Goal: Check status: Check status

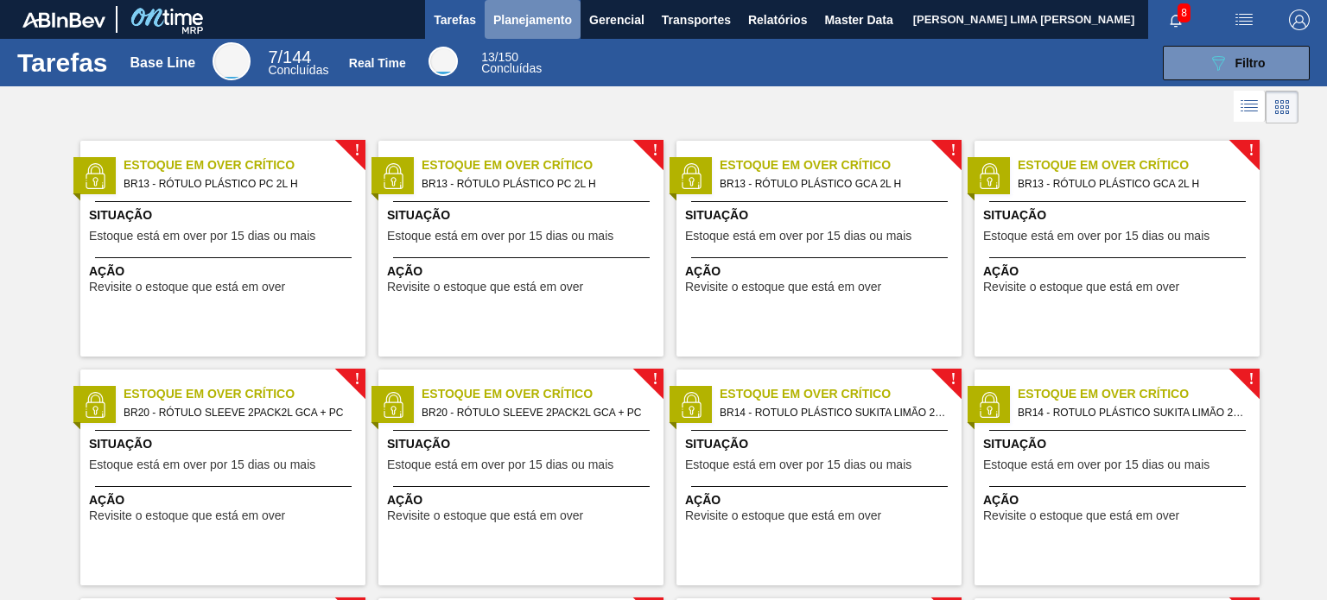
click at [534, 23] on span "Planejamento" at bounding box center [532, 20] width 79 height 21
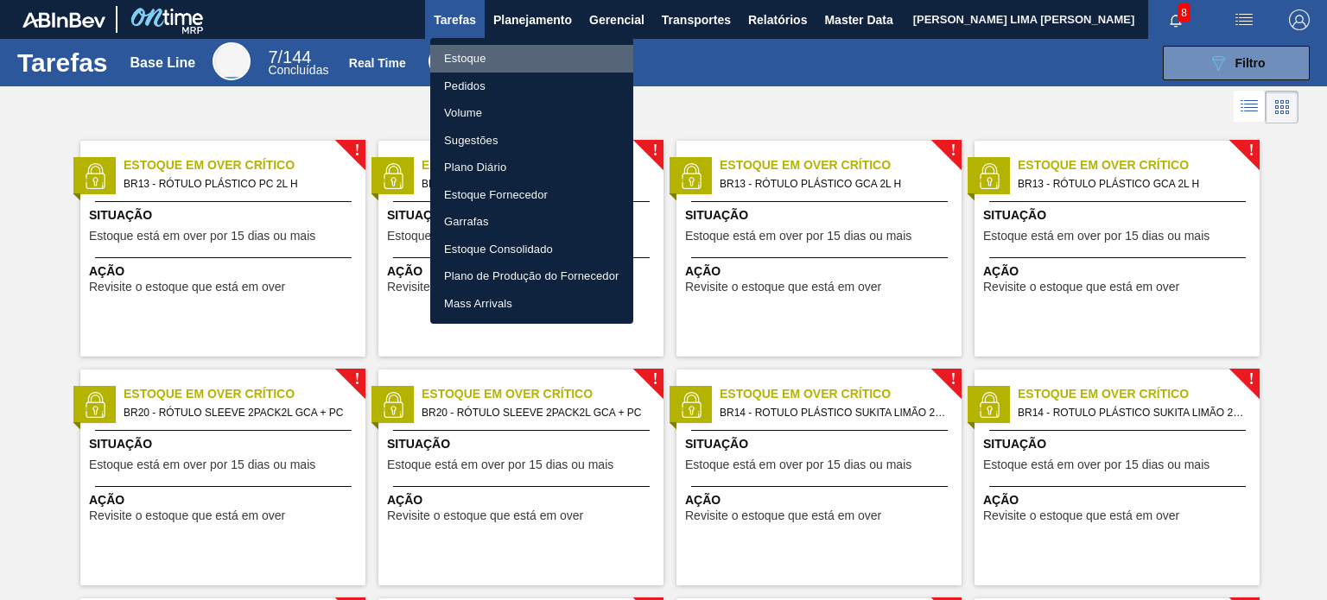
click at [518, 54] on li "Estoque" at bounding box center [531, 59] width 203 height 28
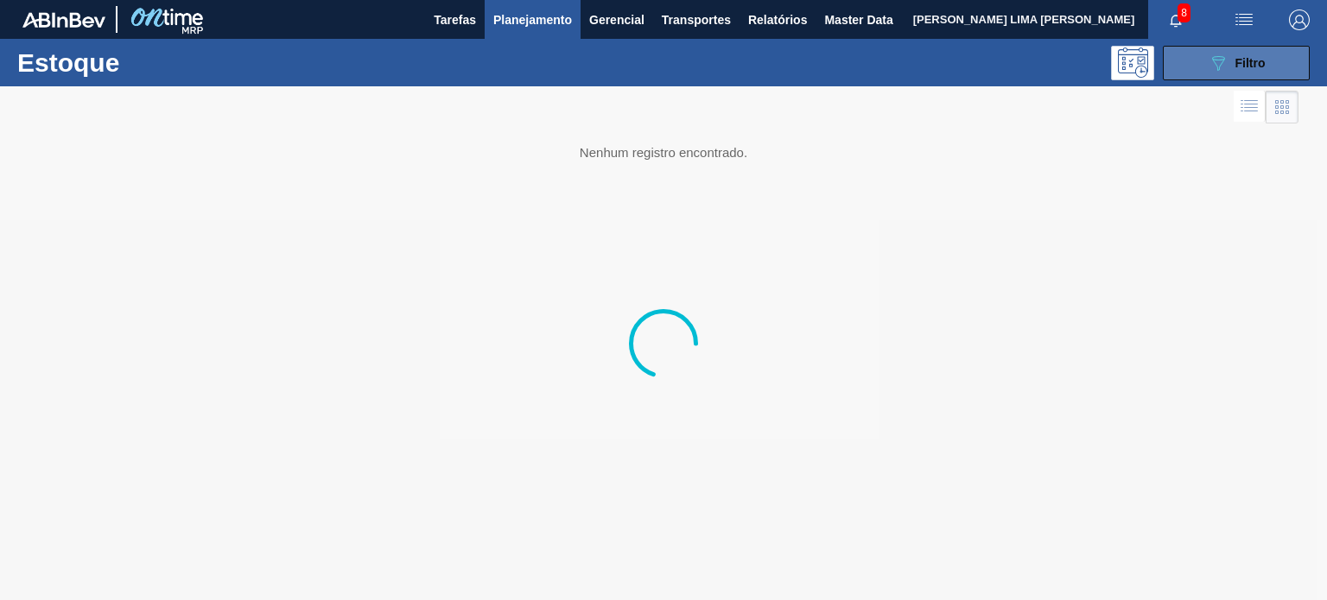
click at [1196, 48] on button "089F7B8B-B2A5-4AFE-B5C0-19BA573D28AC Filtro" at bounding box center [1236, 63] width 147 height 35
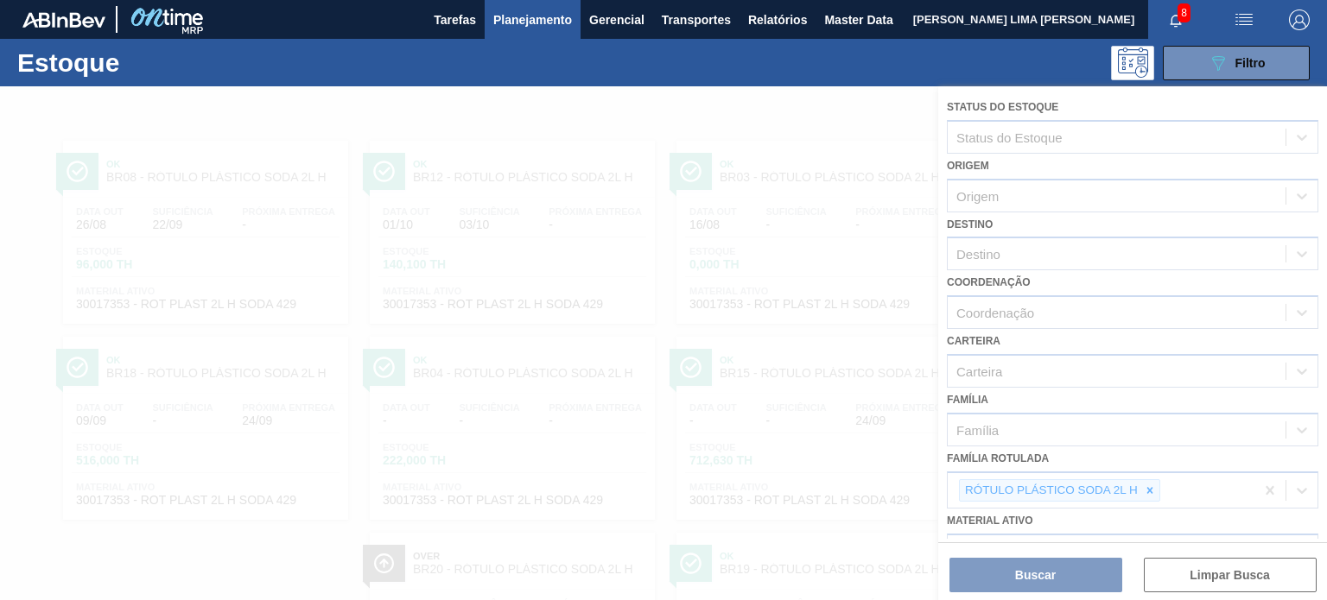
click at [1151, 489] on div at bounding box center [663, 343] width 1327 height 514
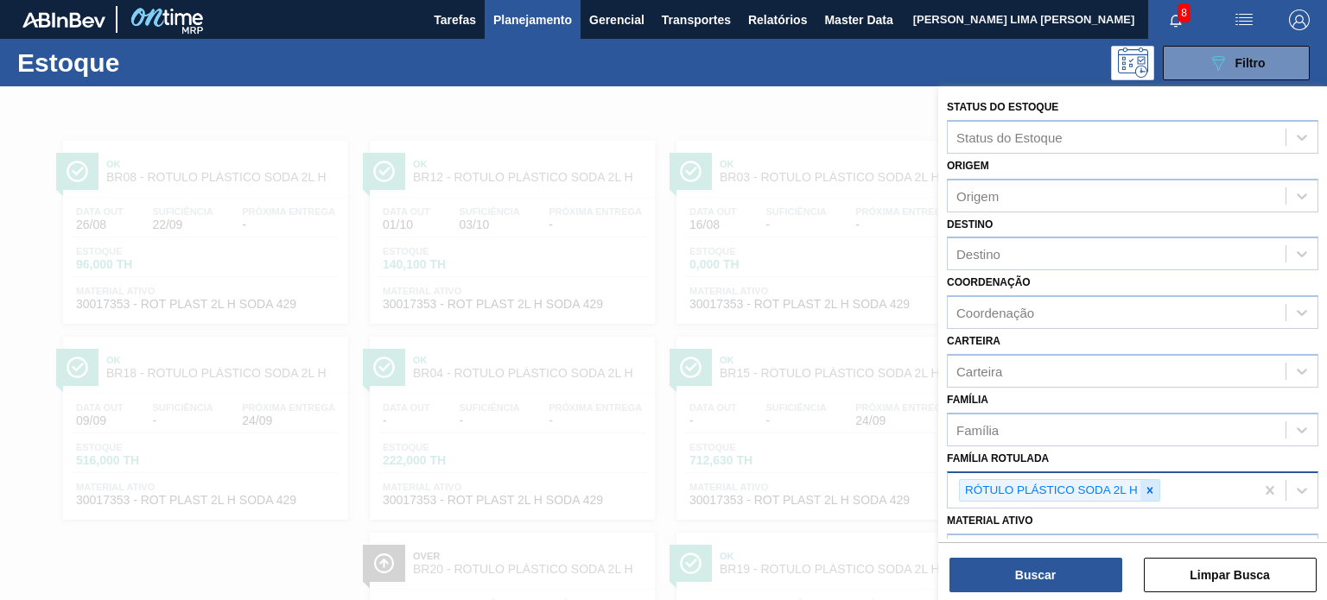
click at [1149, 486] on icon at bounding box center [1150, 491] width 12 height 12
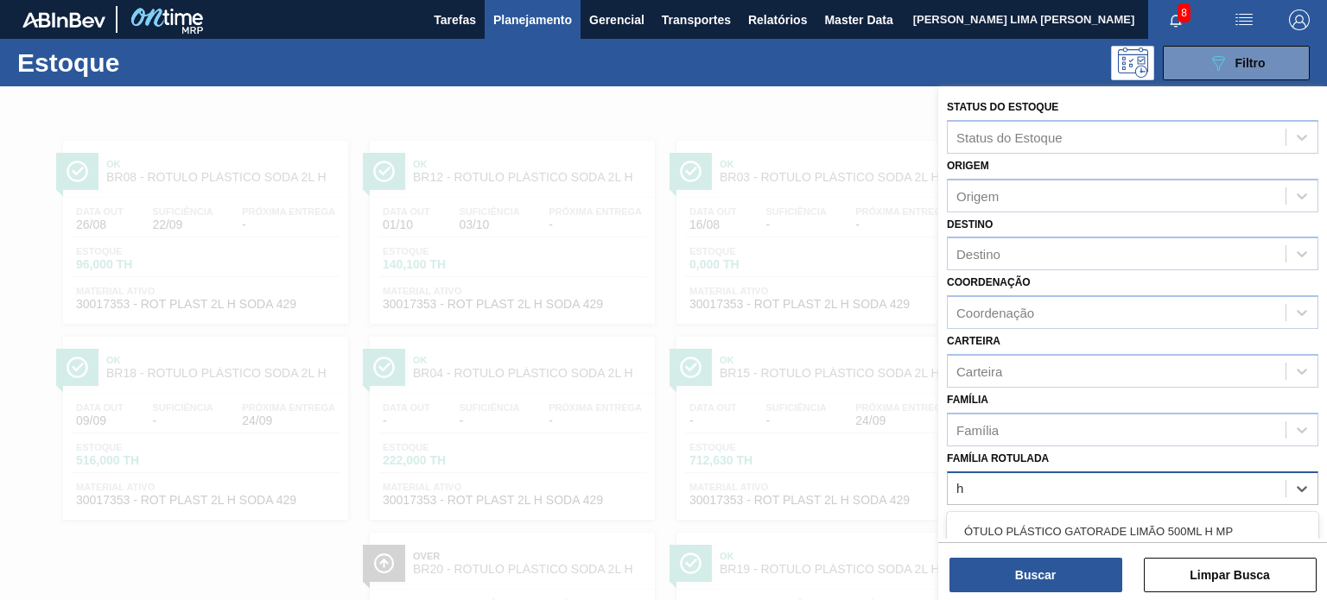
scroll to position [156, 0]
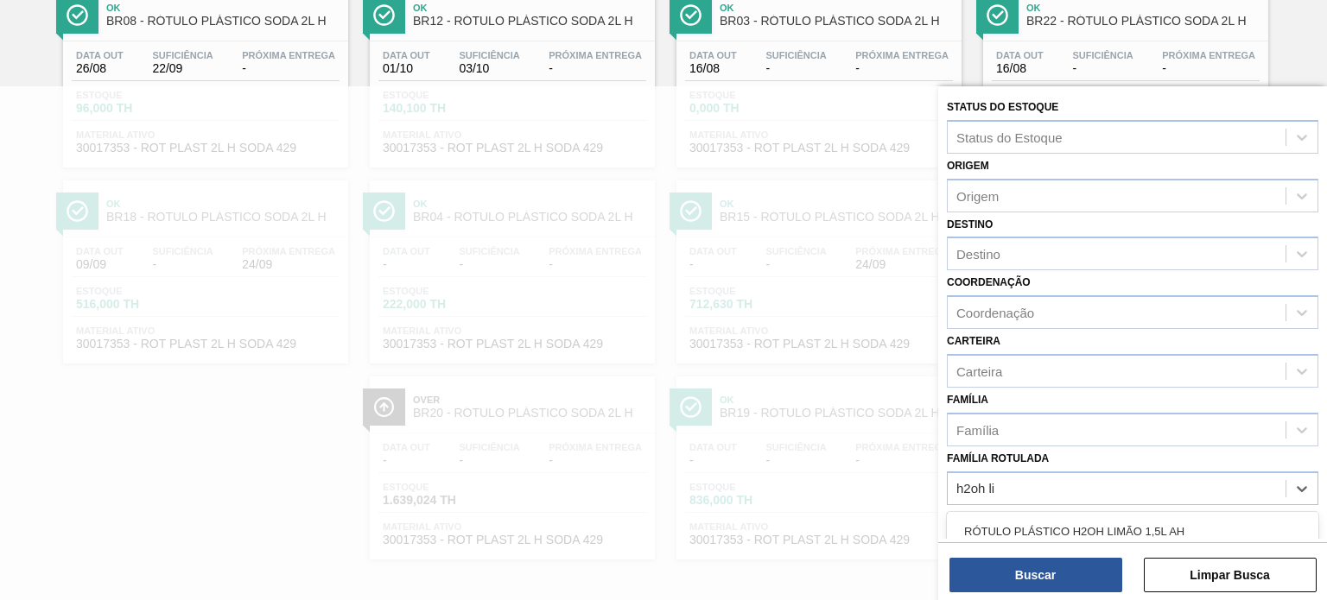
type Rotulada "h2oh li"
type Rotulada "h2oh lim"
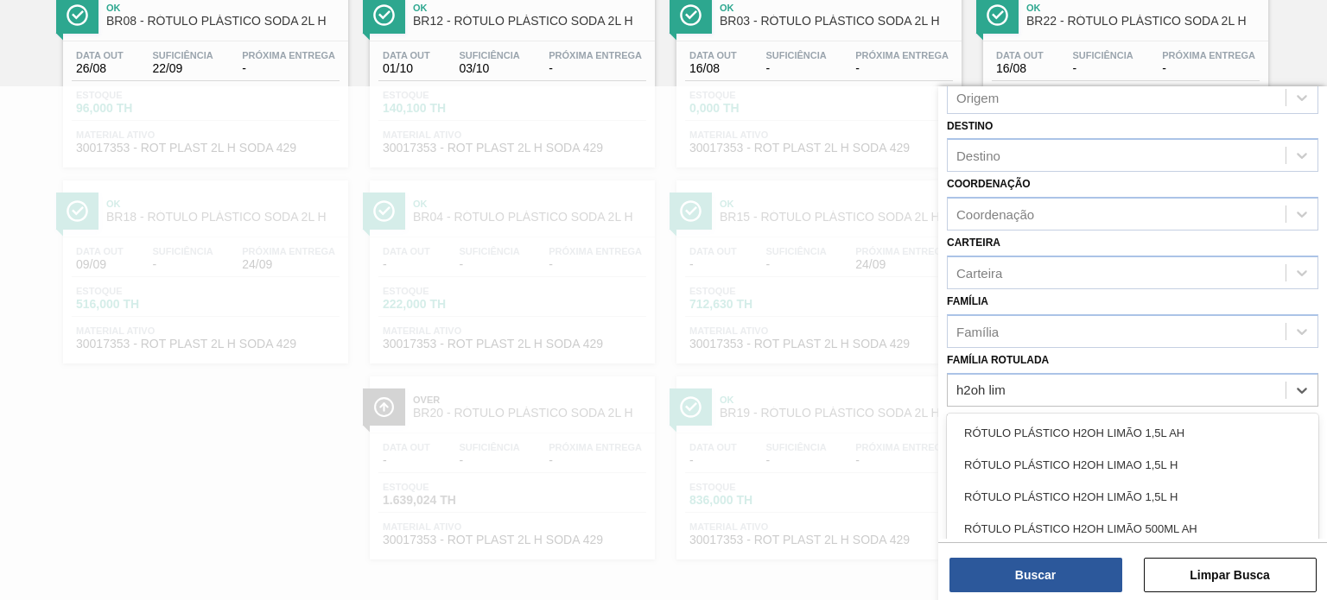
scroll to position [173, 0]
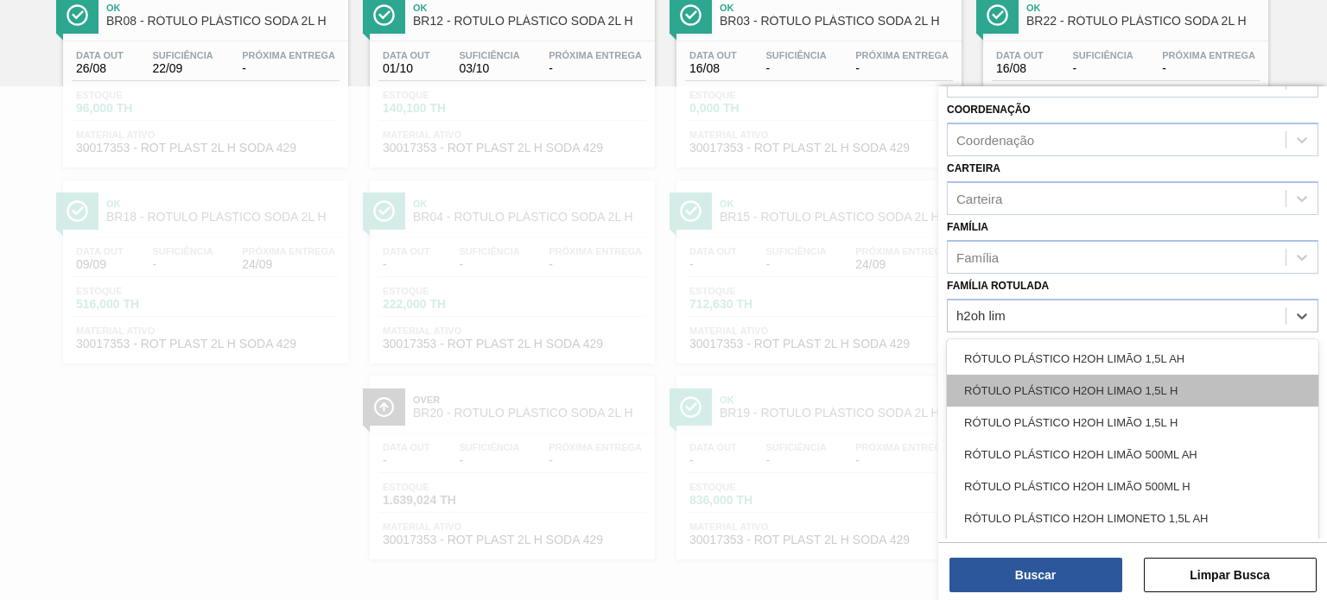
click at [1110, 379] on div "RÓTULO PLÁSTICO H2OH LIMAO 1,5L H" at bounding box center [1133, 391] width 372 height 32
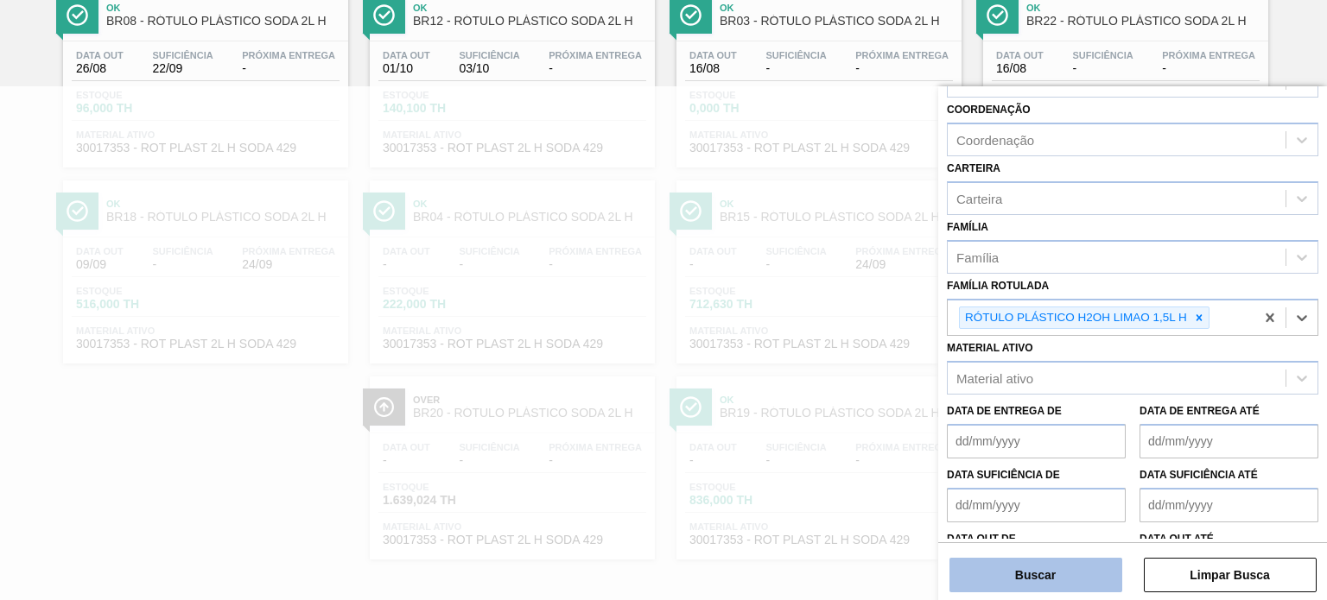
click at [1056, 584] on button "Buscar" at bounding box center [1036, 575] width 173 height 35
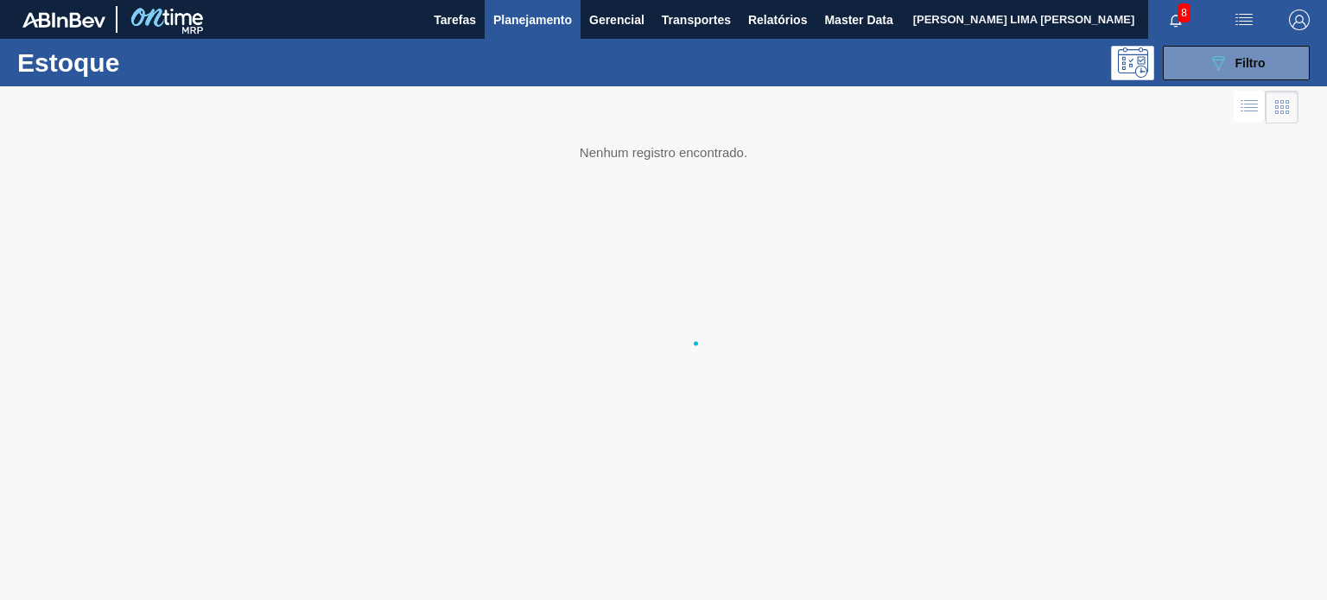
scroll to position [0, 0]
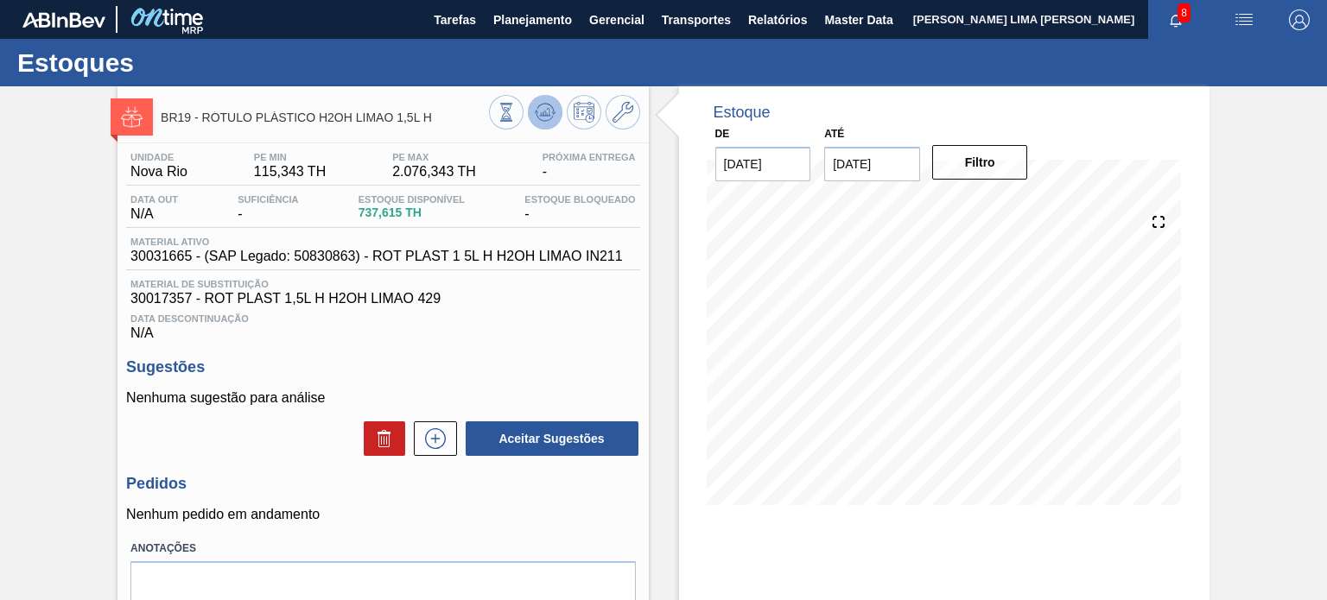
click at [516, 117] on icon at bounding box center [506, 112] width 19 height 19
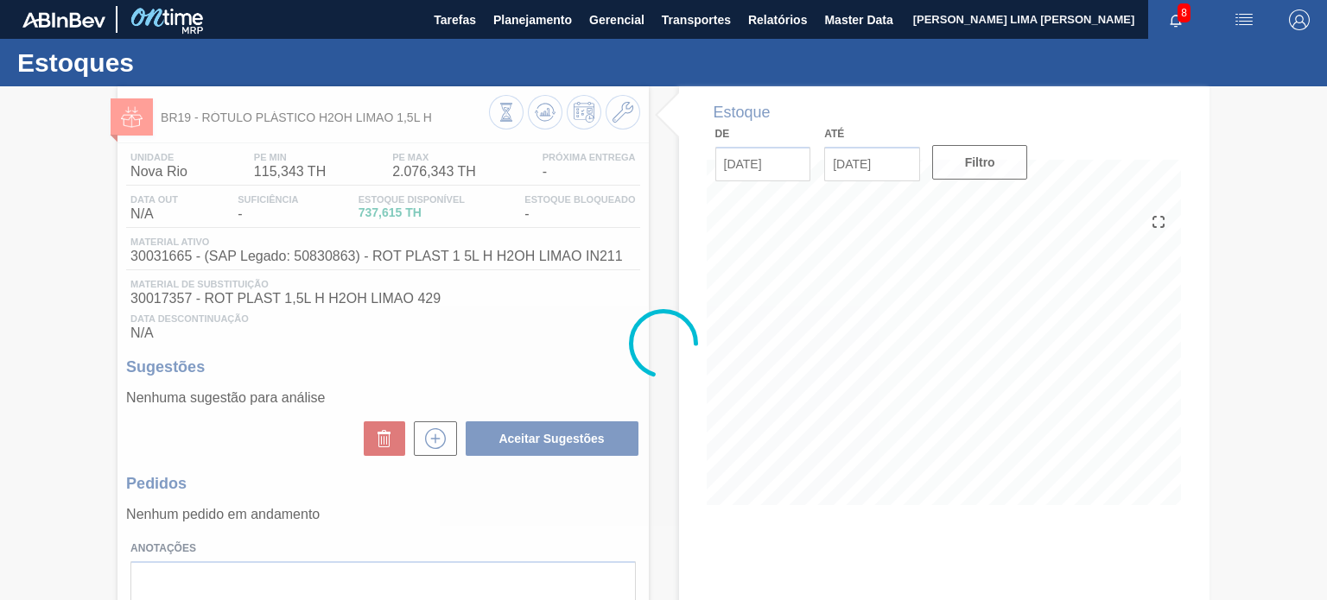
click at [888, 169] on div at bounding box center [663, 343] width 1327 height 514
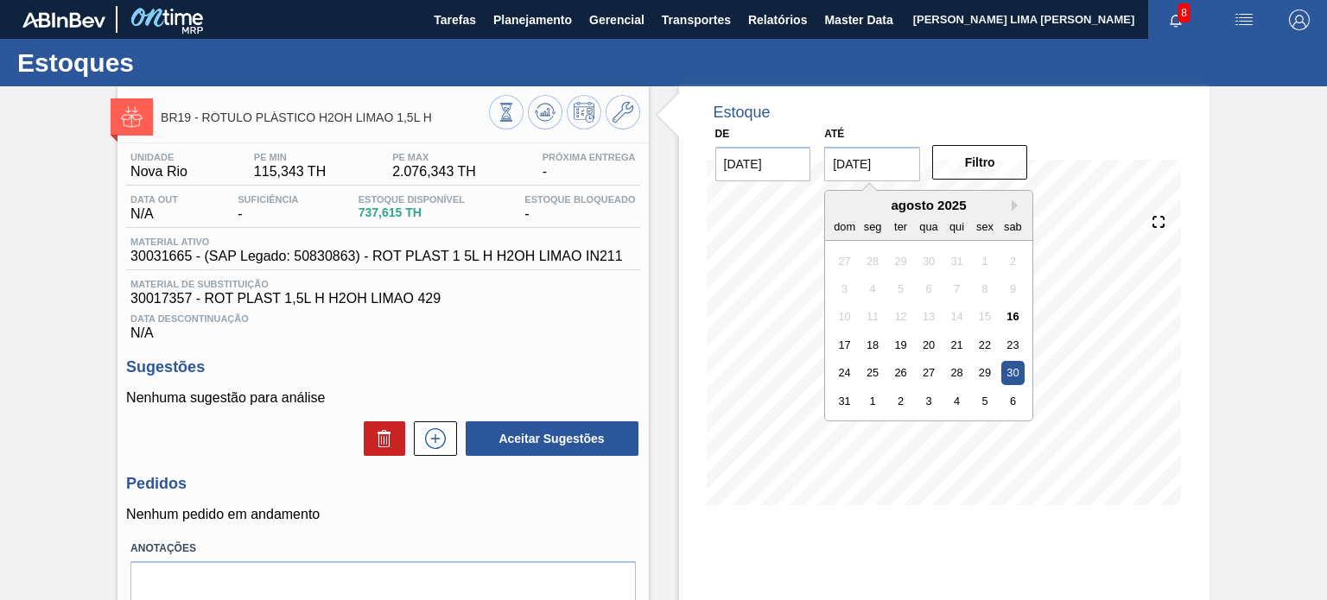
click at [905, 161] on input "[DATE]" at bounding box center [872, 164] width 96 height 35
click at [1016, 209] on button "Next Month" at bounding box center [1018, 206] width 12 height 12
click at [1015, 209] on button "Next Month" at bounding box center [1018, 206] width 12 height 12
click at [1014, 209] on button "Next Month" at bounding box center [1018, 206] width 12 height 12
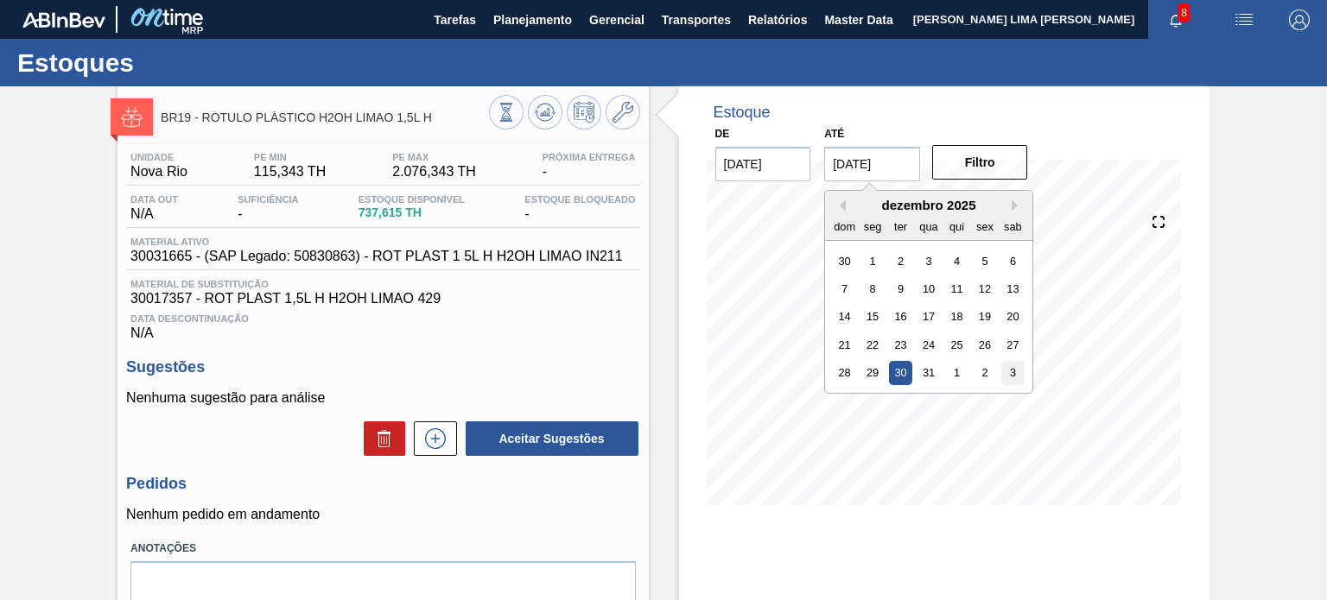
click at [1020, 368] on div "3" at bounding box center [1012, 372] width 23 height 23
type input "03/01/2026"
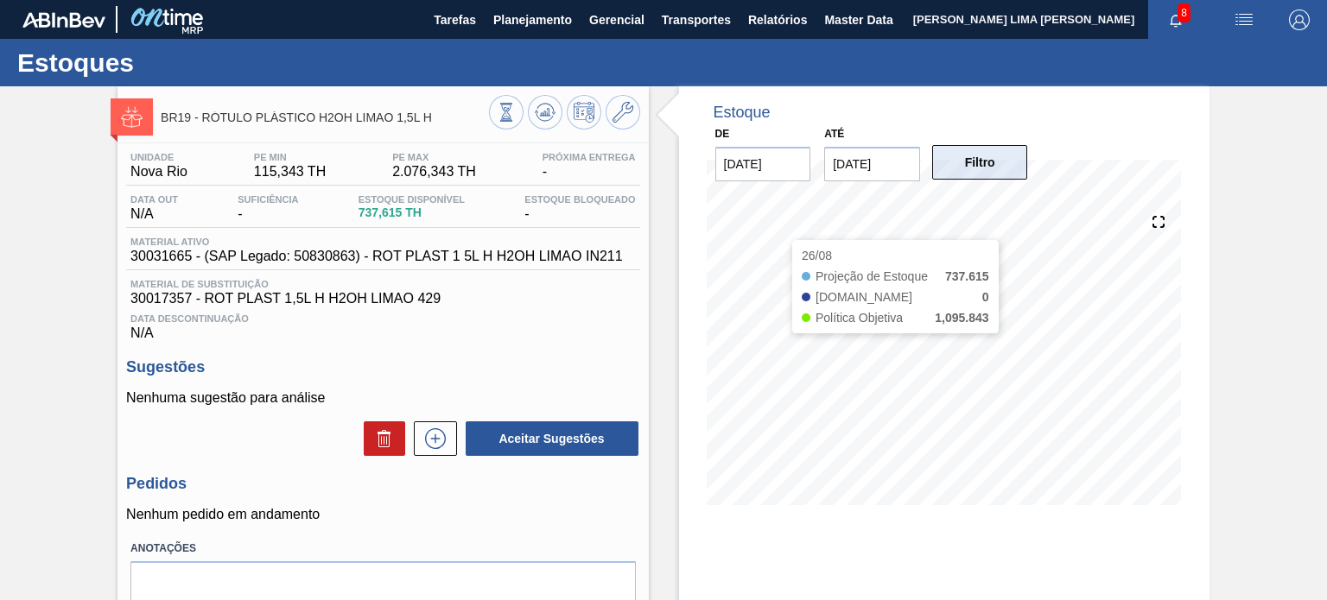
click at [1007, 155] on button "Filtro" at bounding box center [980, 162] width 96 height 35
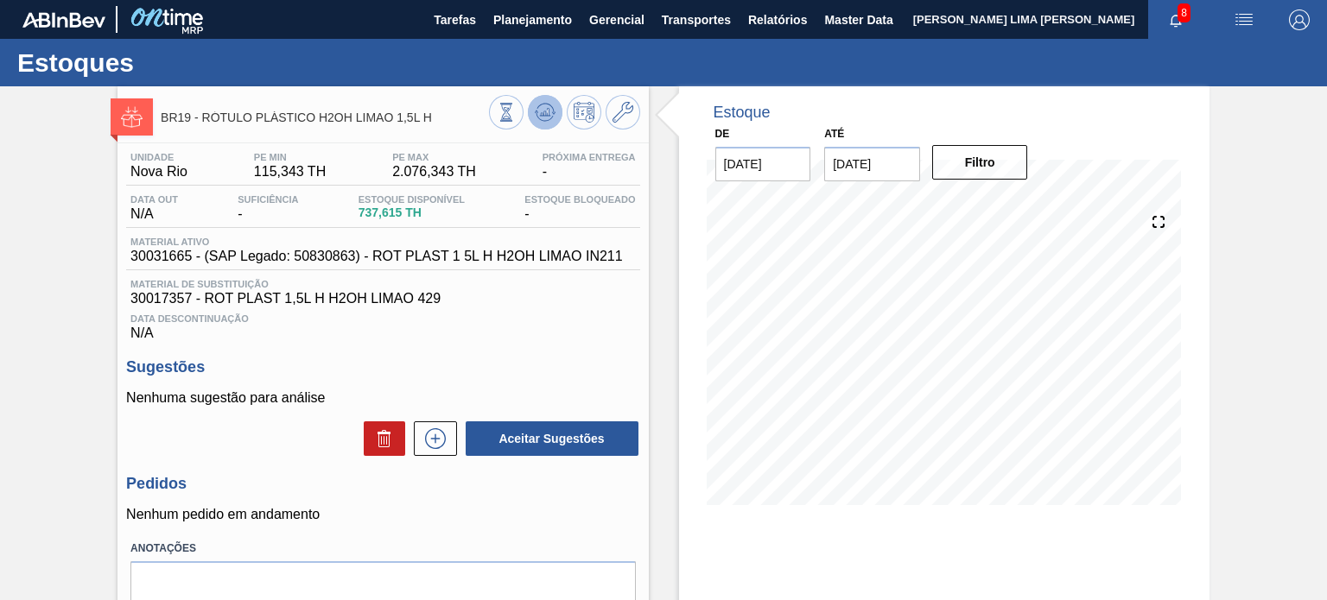
click at [516, 121] on icon at bounding box center [506, 112] width 19 height 19
